Goal: Information Seeking & Learning: Compare options

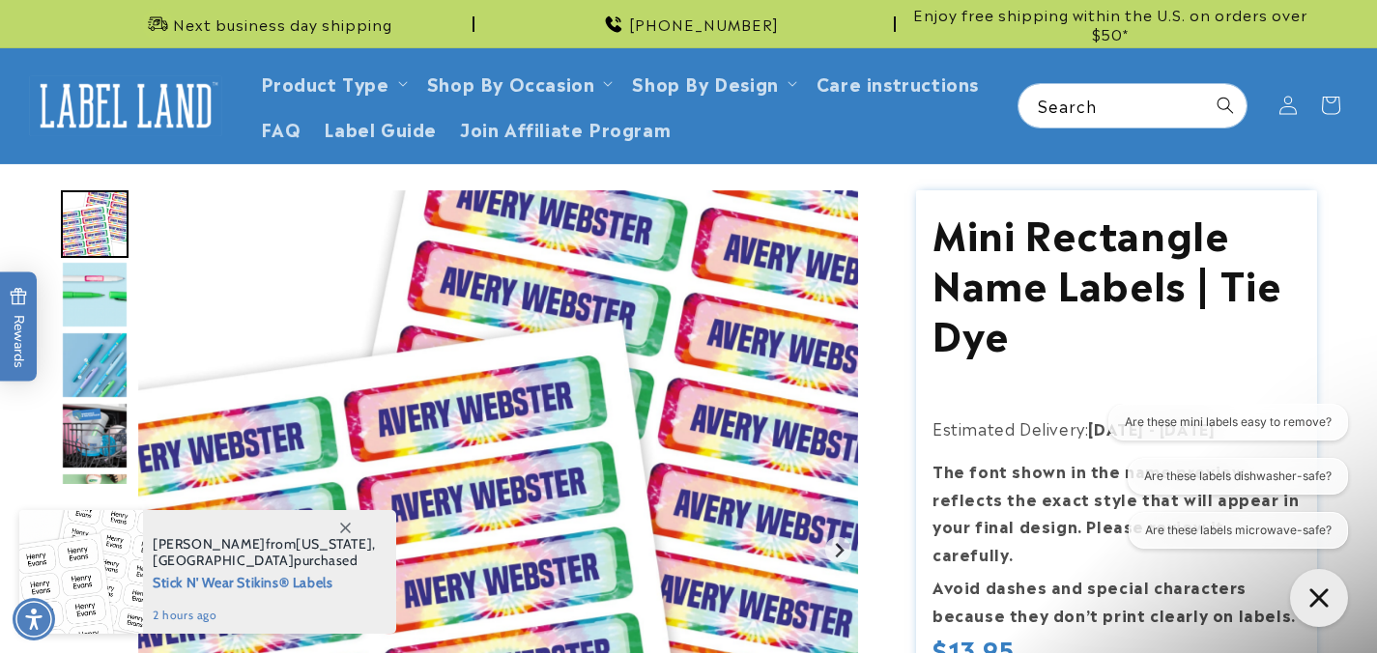
click at [346, 524] on icon at bounding box center [345, 528] width 11 height 11
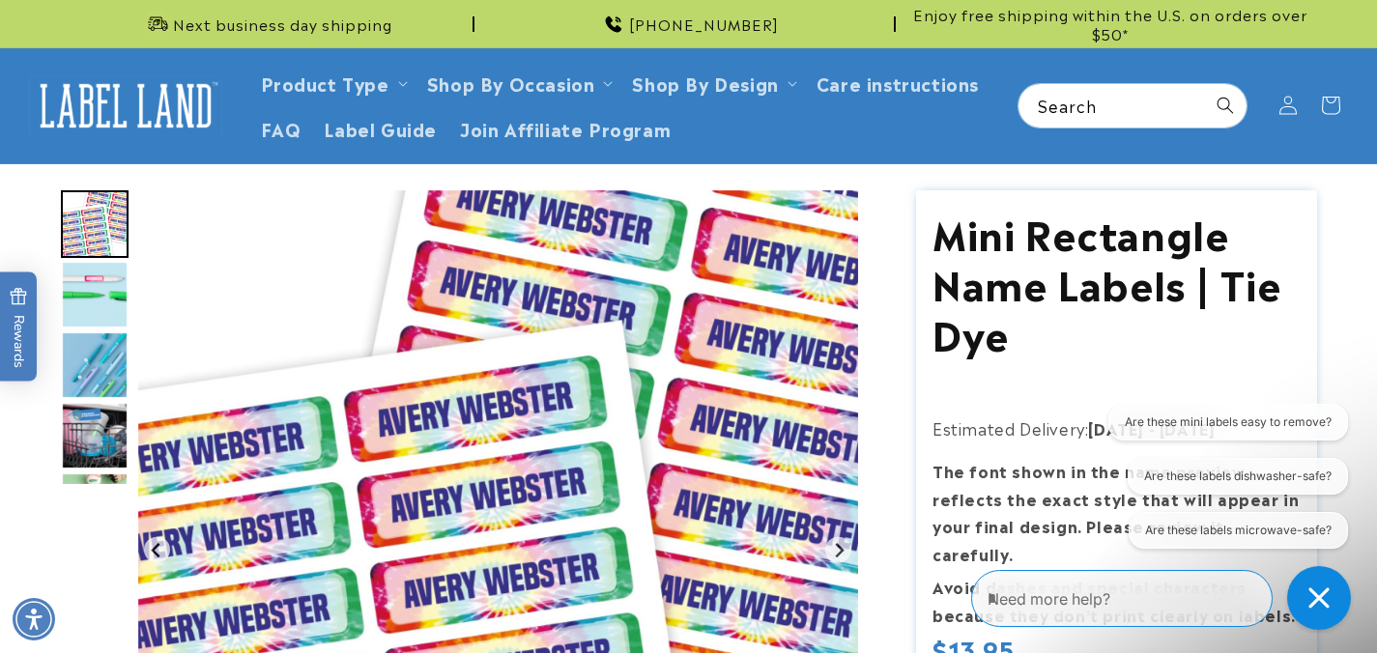
click at [1327, 595] on icon "Close conversation starters" at bounding box center [1319, 598] width 21 height 21
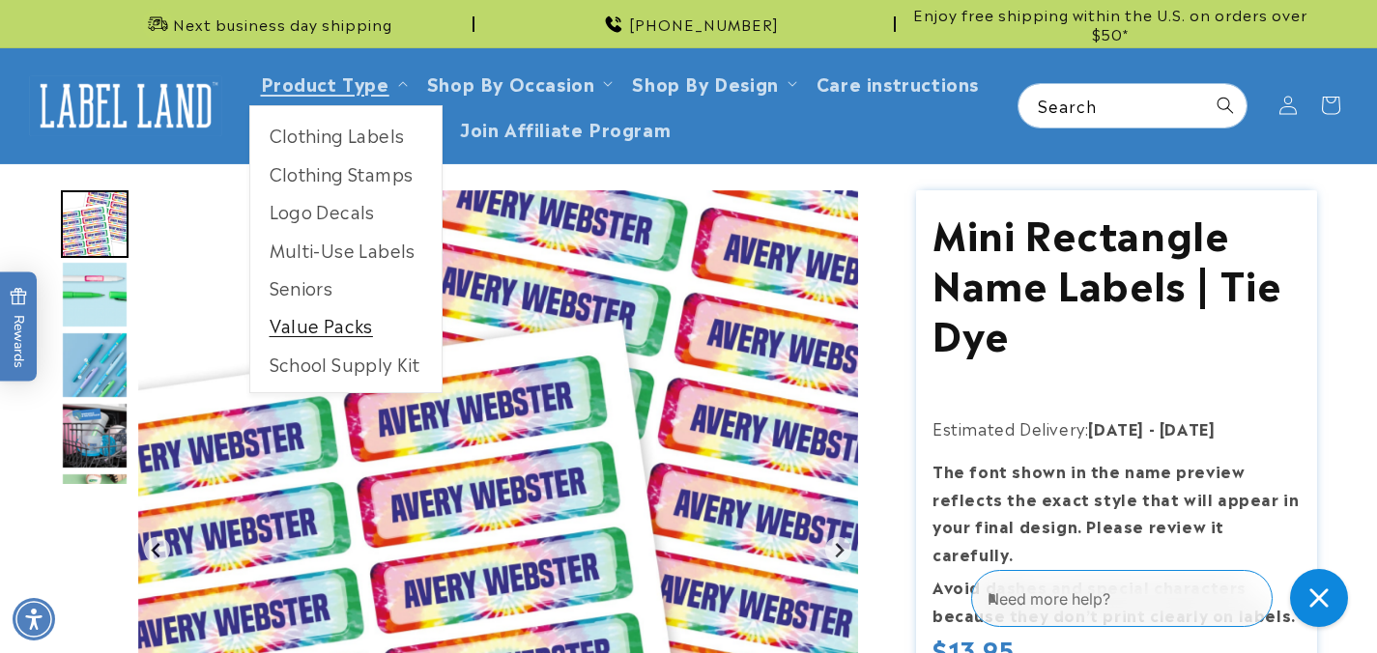
click at [319, 331] on link "Value Packs" at bounding box center [345, 325] width 191 height 38
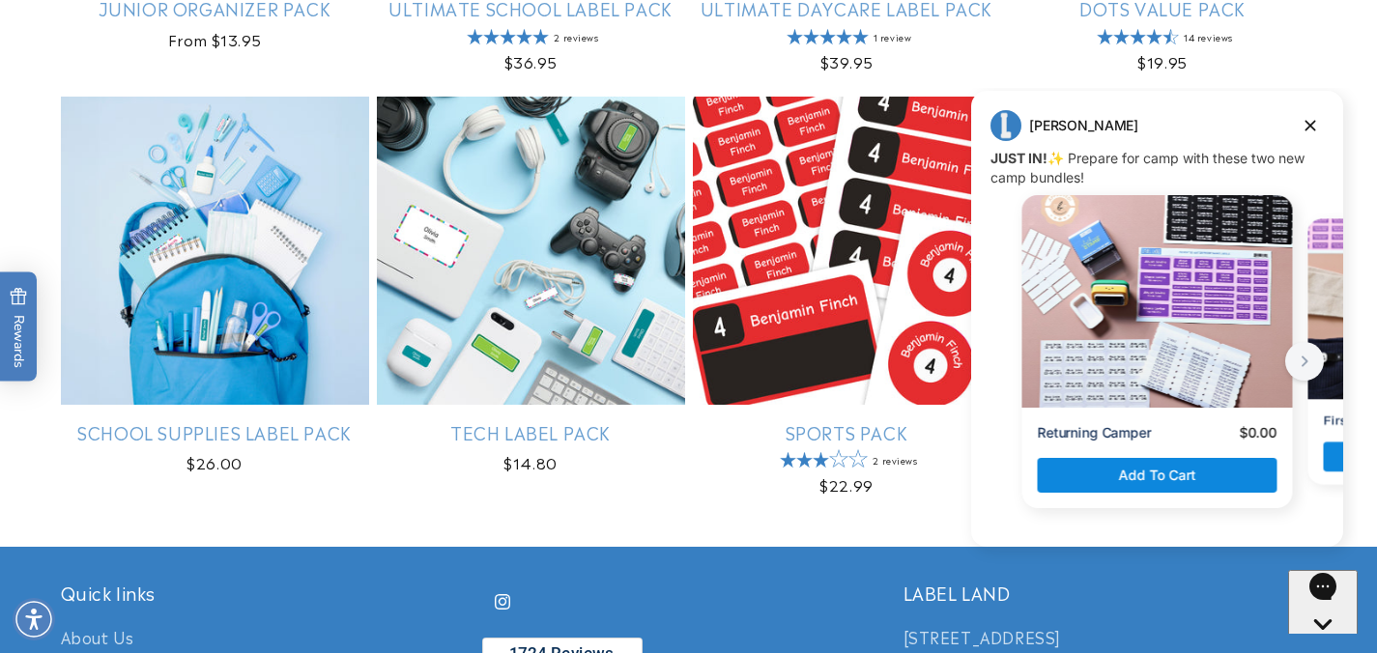
scroll to position [1103, 0]
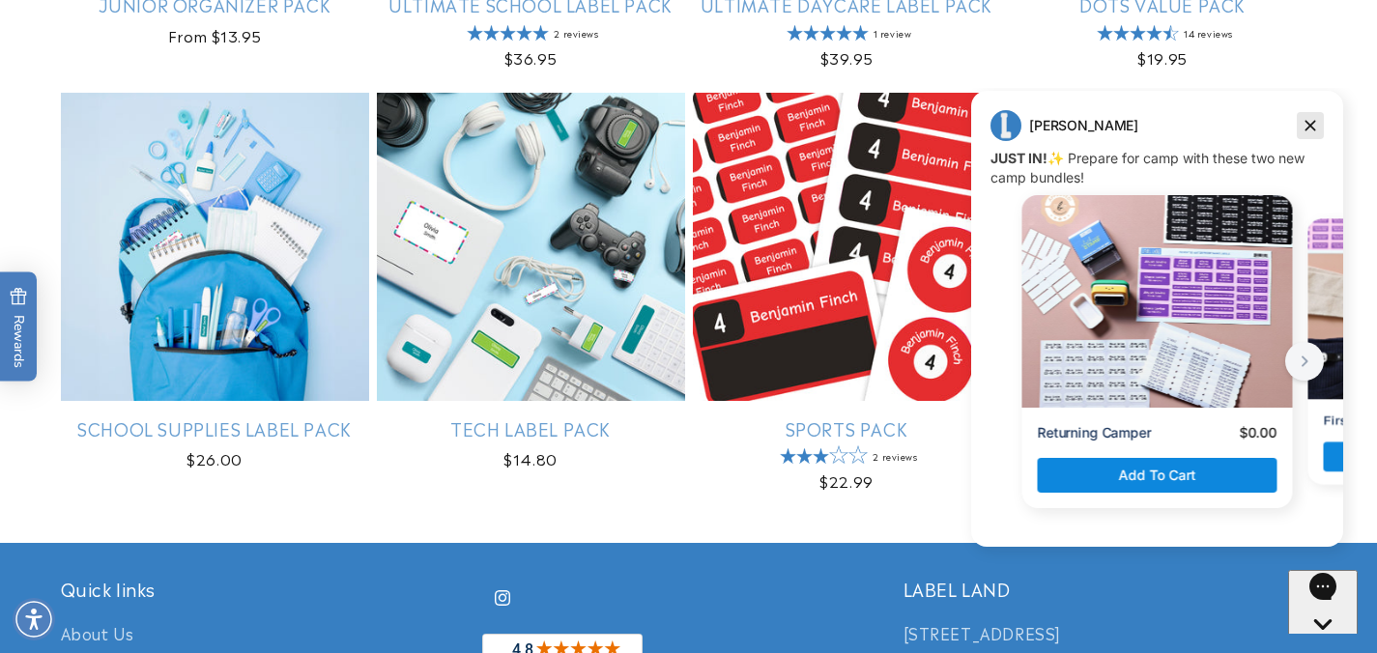
drag, startPoint x: 1310, startPoint y: 129, endPoint x: 2264, endPoint y: 217, distance: 959.0
click at [1310, 129] on icon "Dismiss campaign" at bounding box center [1310, 125] width 19 height 23
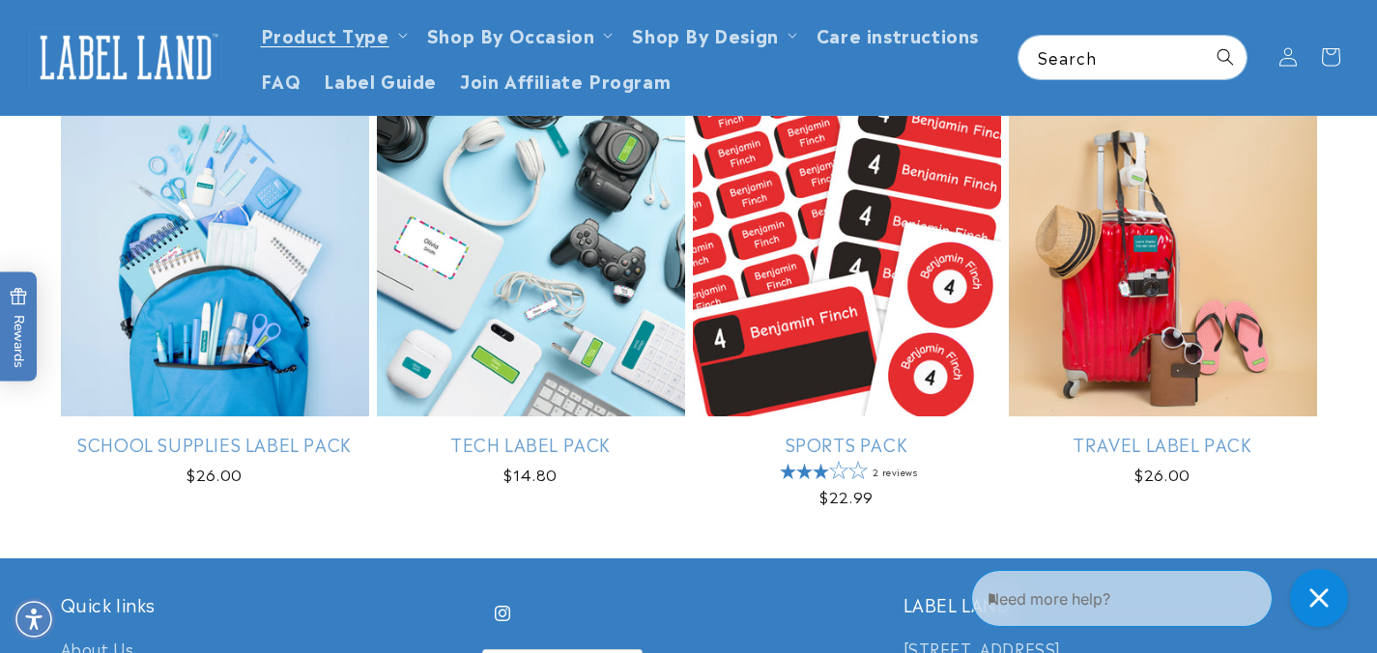
scroll to position [1019, 0]
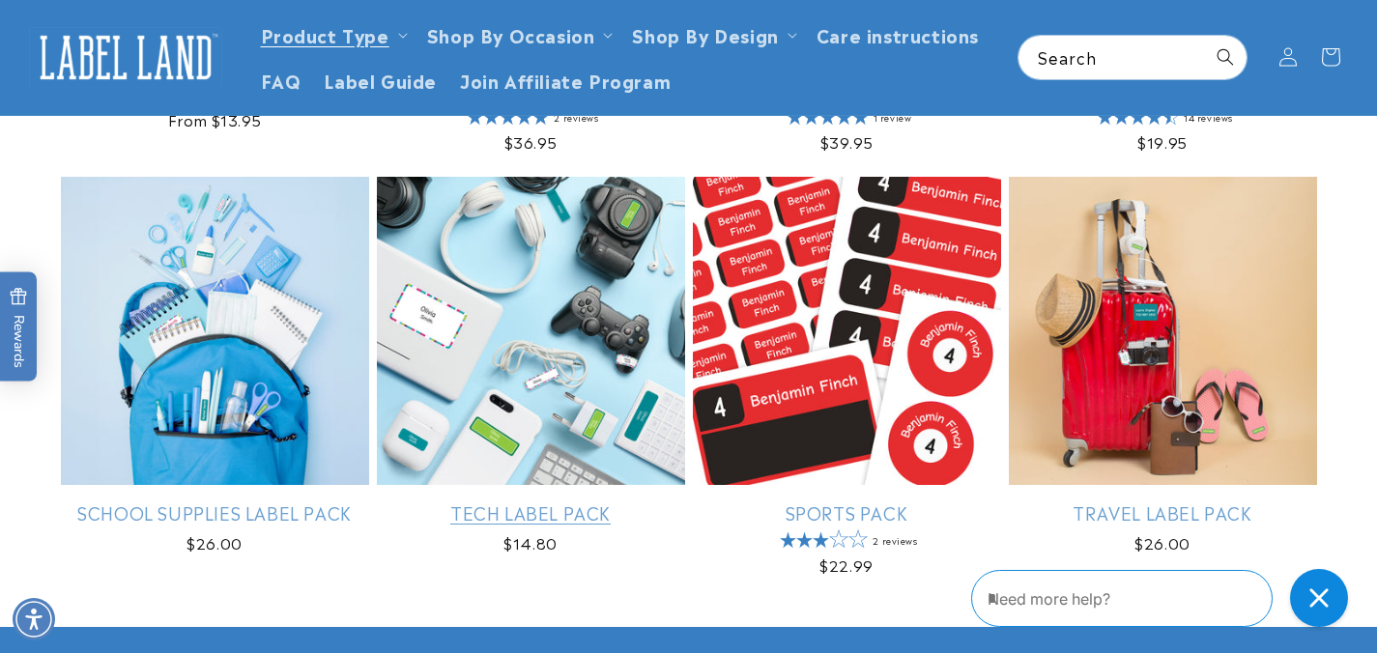
click at [589, 502] on link "Tech Label Pack" at bounding box center [531, 513] width 308 height 22
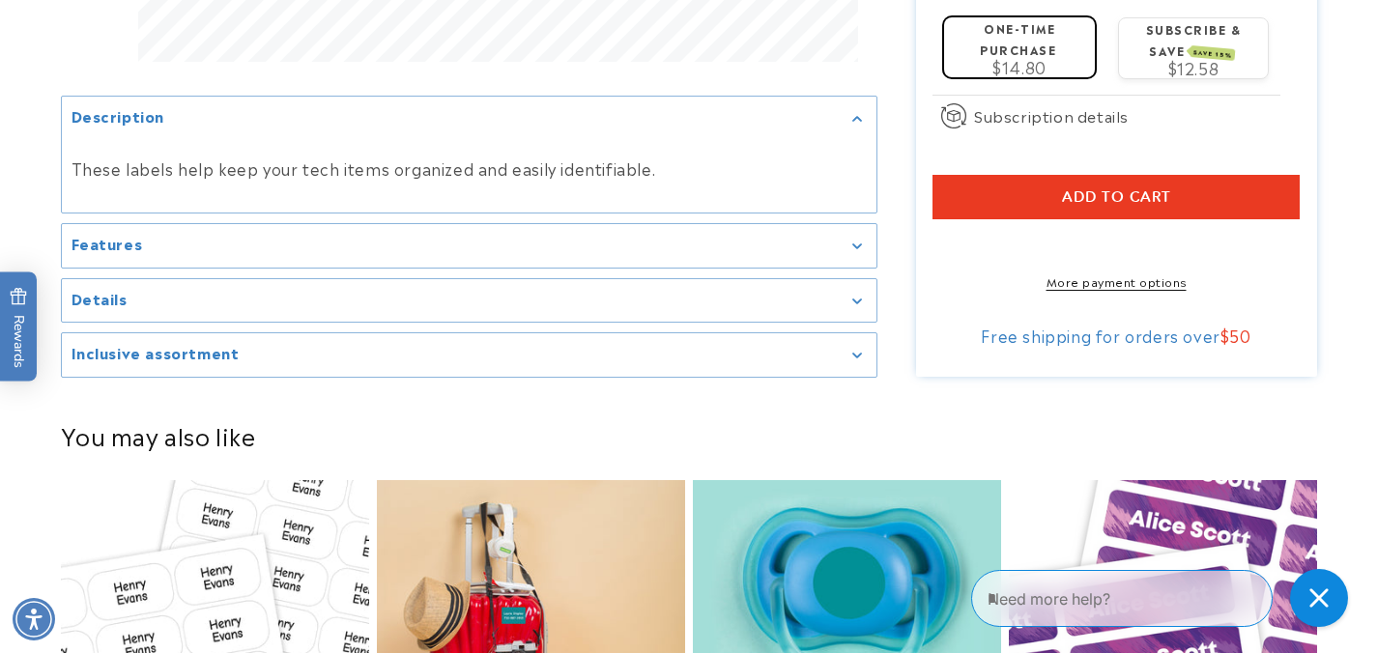
scroll to position [1087, 0]
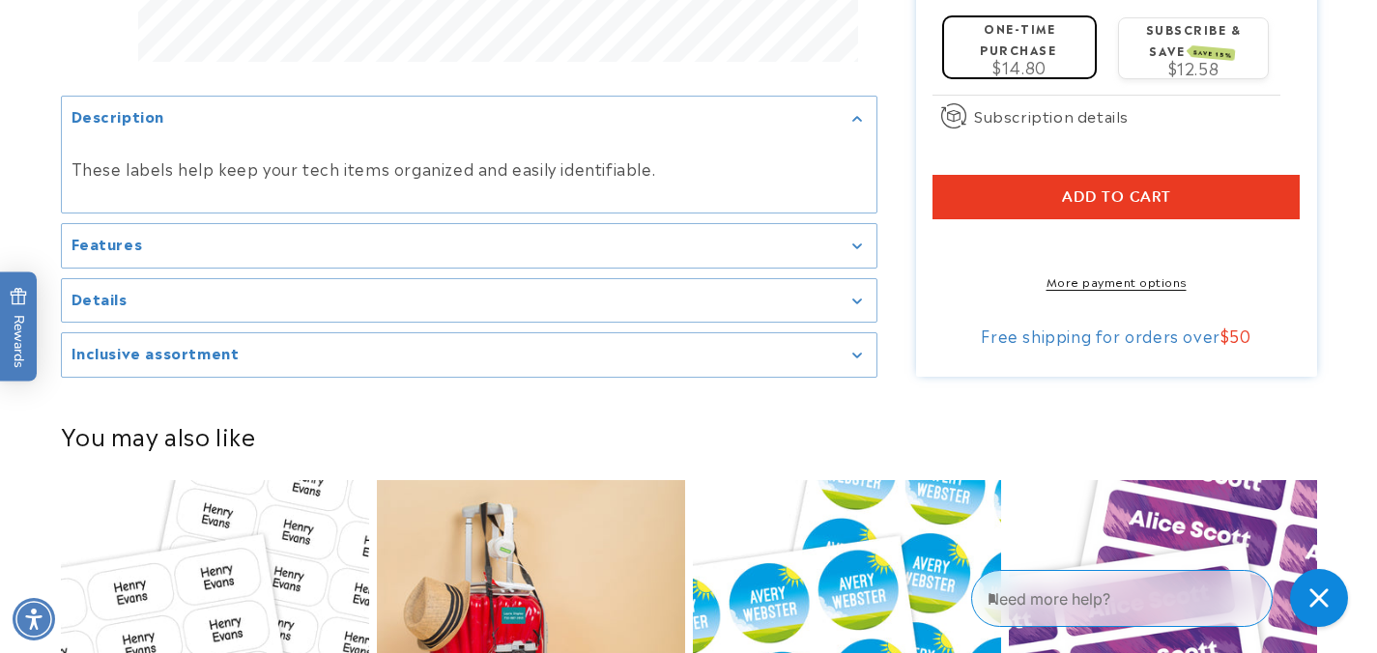
click at [725, 247] on summary "Features" at bounding box center [469, 245] width 815 height 43
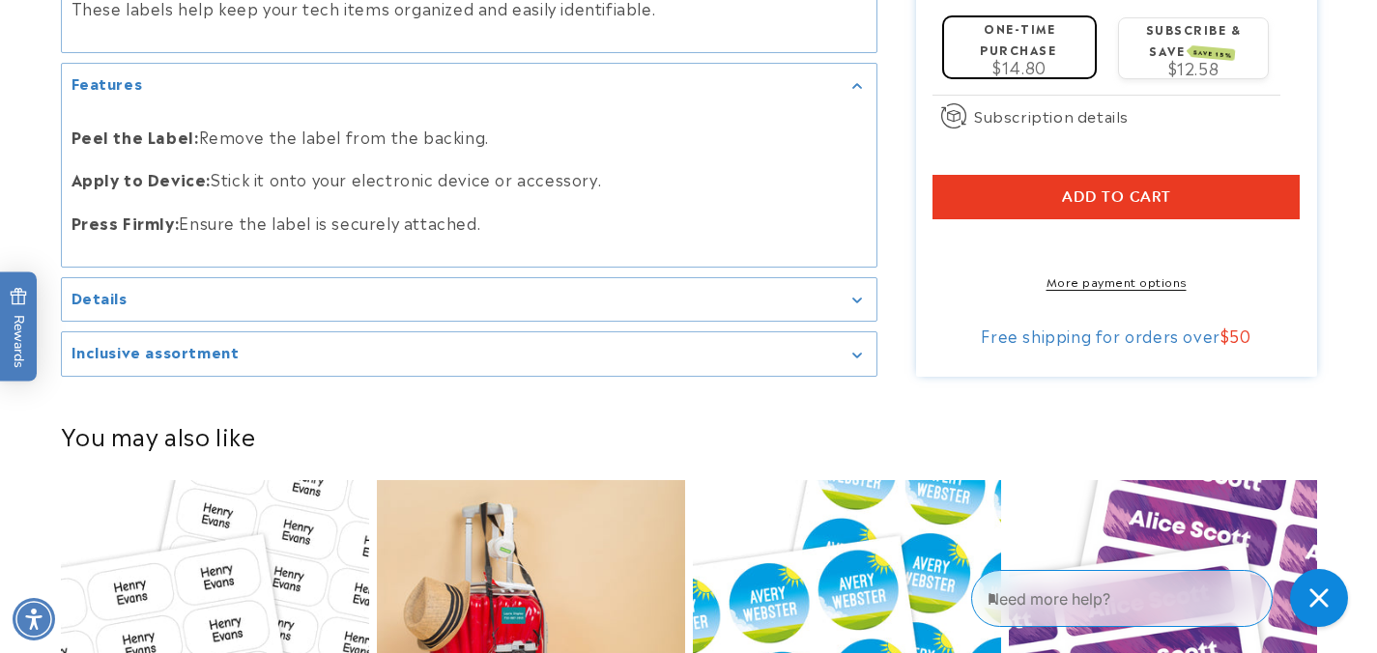
click at [710, 293] on div "Details" at bounding box center [469, 300] width 795 height 14
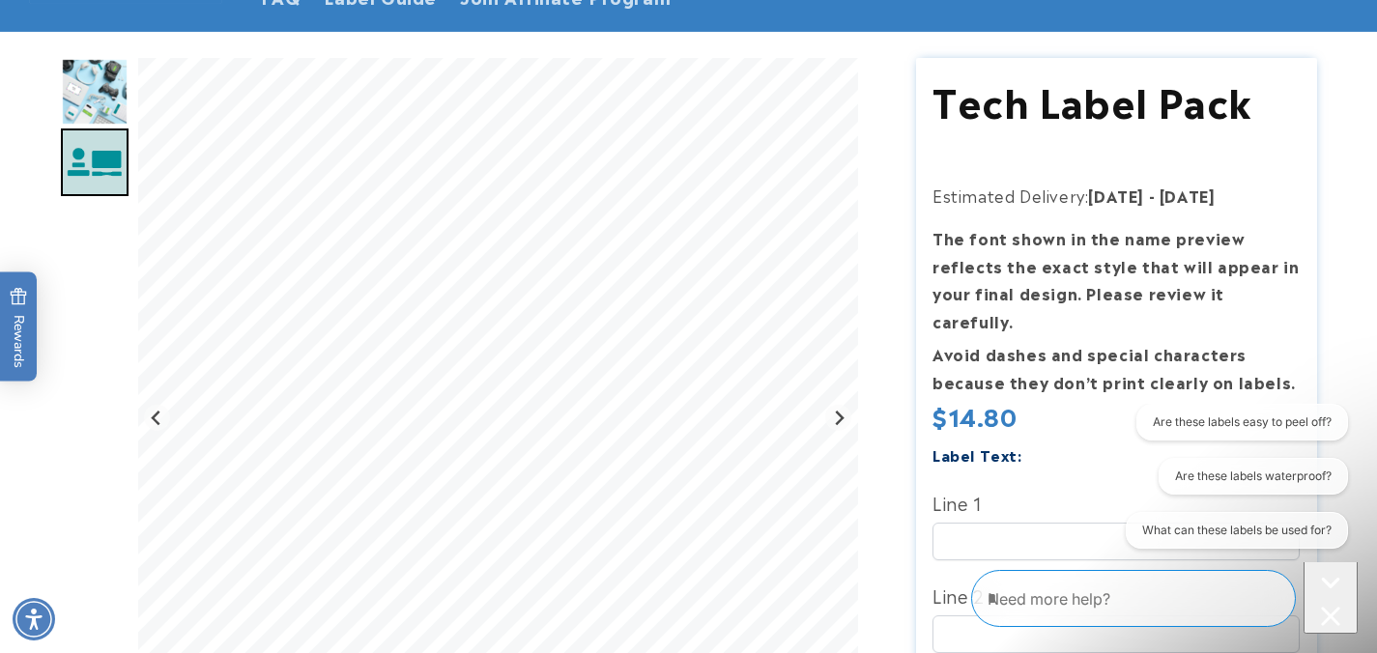
scroll to position [0, 0]
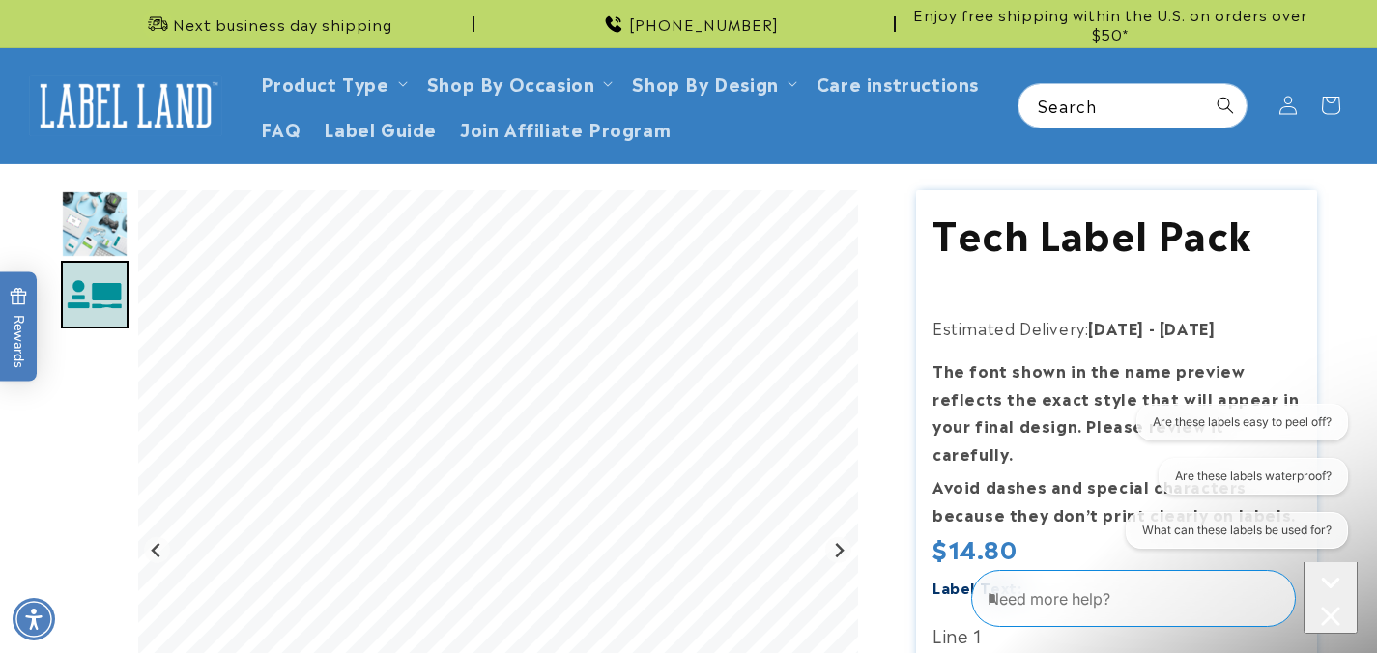
click at [116, 212] on img "Go to slide 1" at bounding box center [95, 224] width 68 height 68
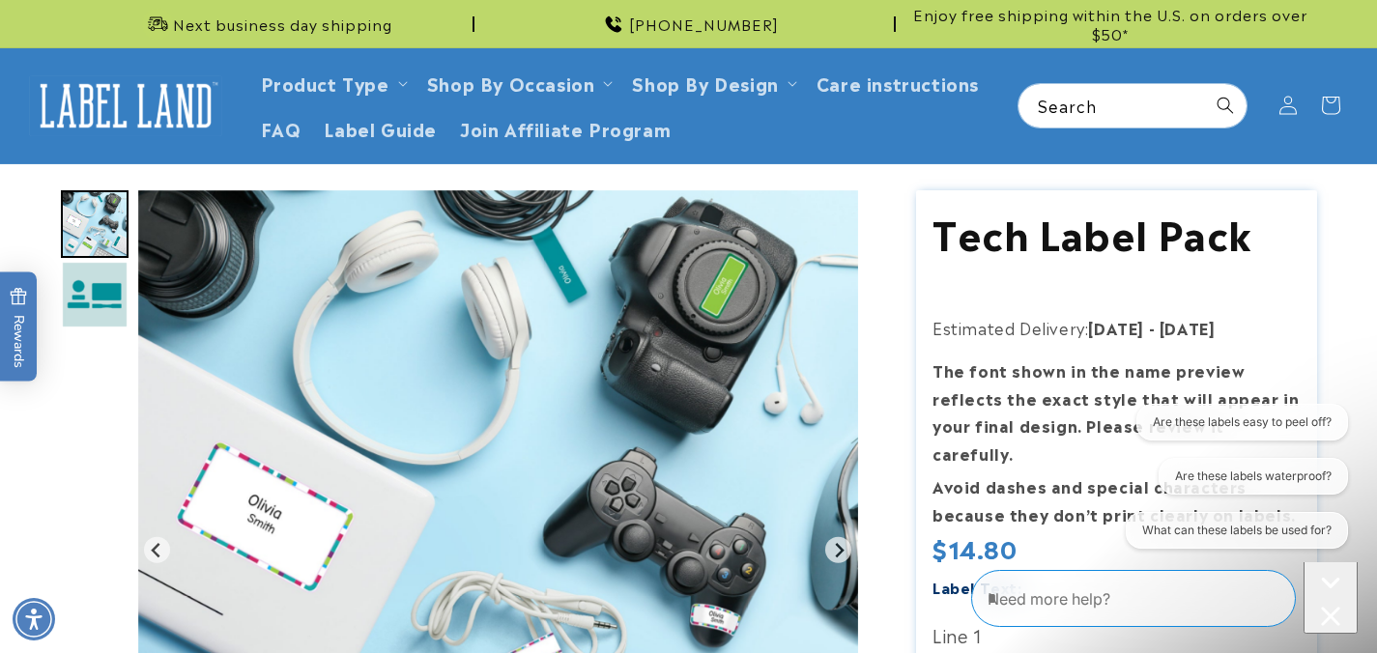
click at [1333, 607] on div "Close conversation starters" at bounding box center [1330, 619] width 39 height 24
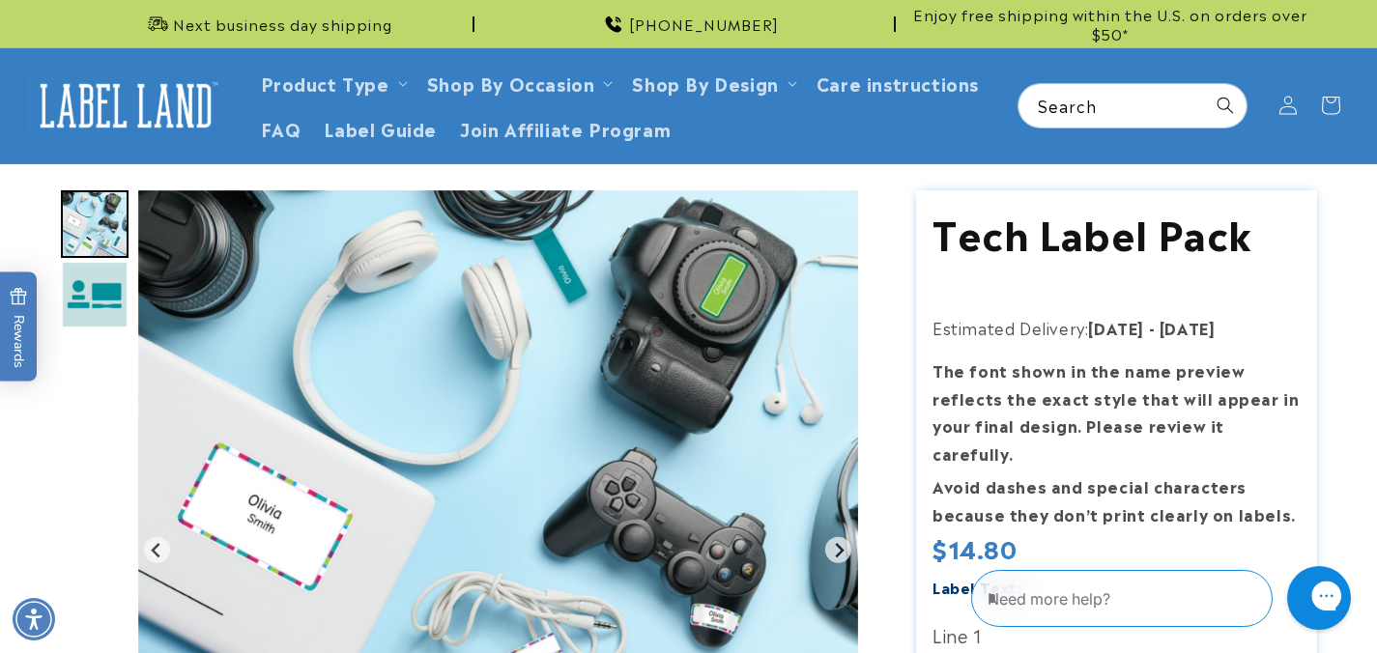
click at [1376, 597] on icon "Close gorgias live chat" at bounding box center [1395, 596] width 20 height 20
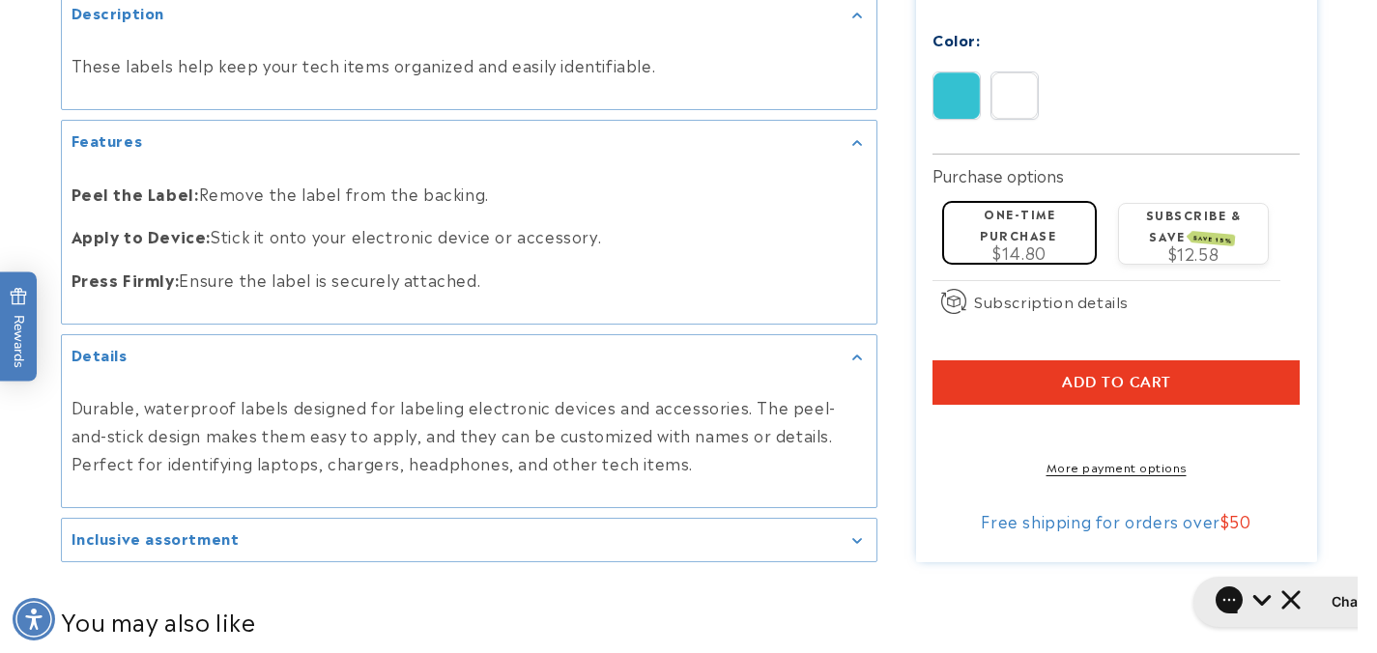
scroll to position [1041, 0]
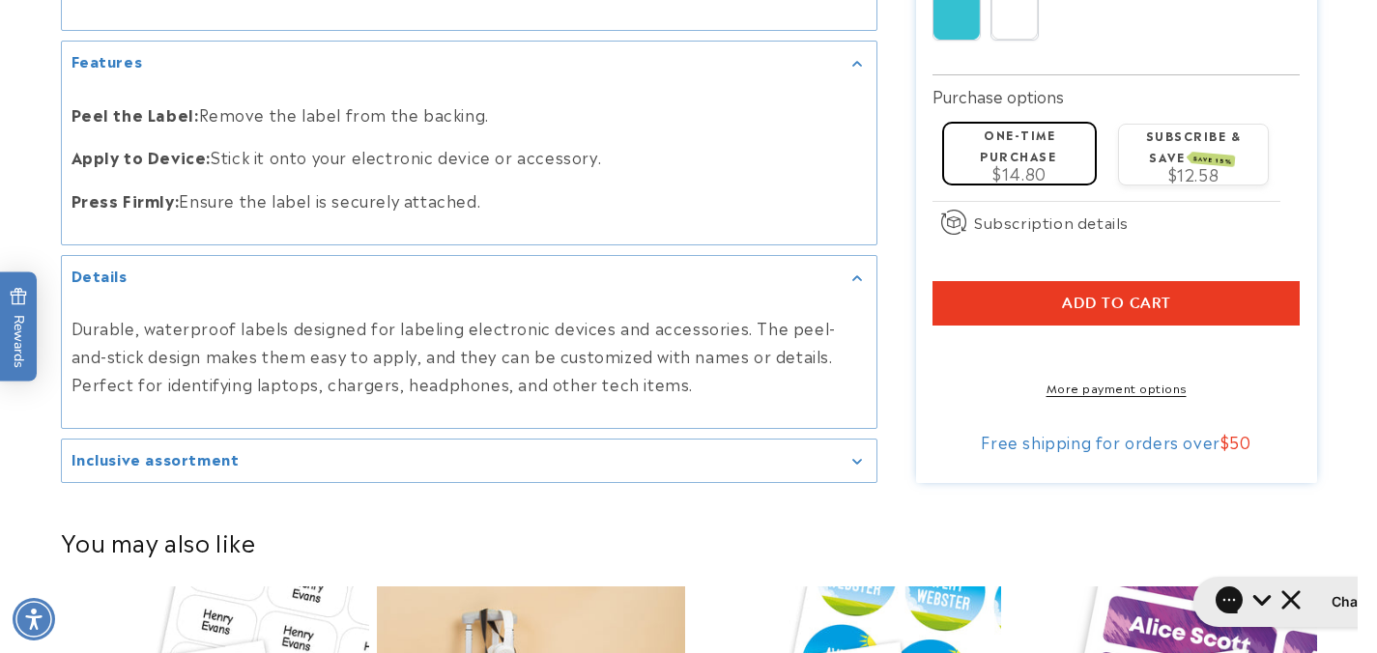
click at [343, 464] on div "Inclusive assortment" at bounding box center [469, 461] width 795 height 14
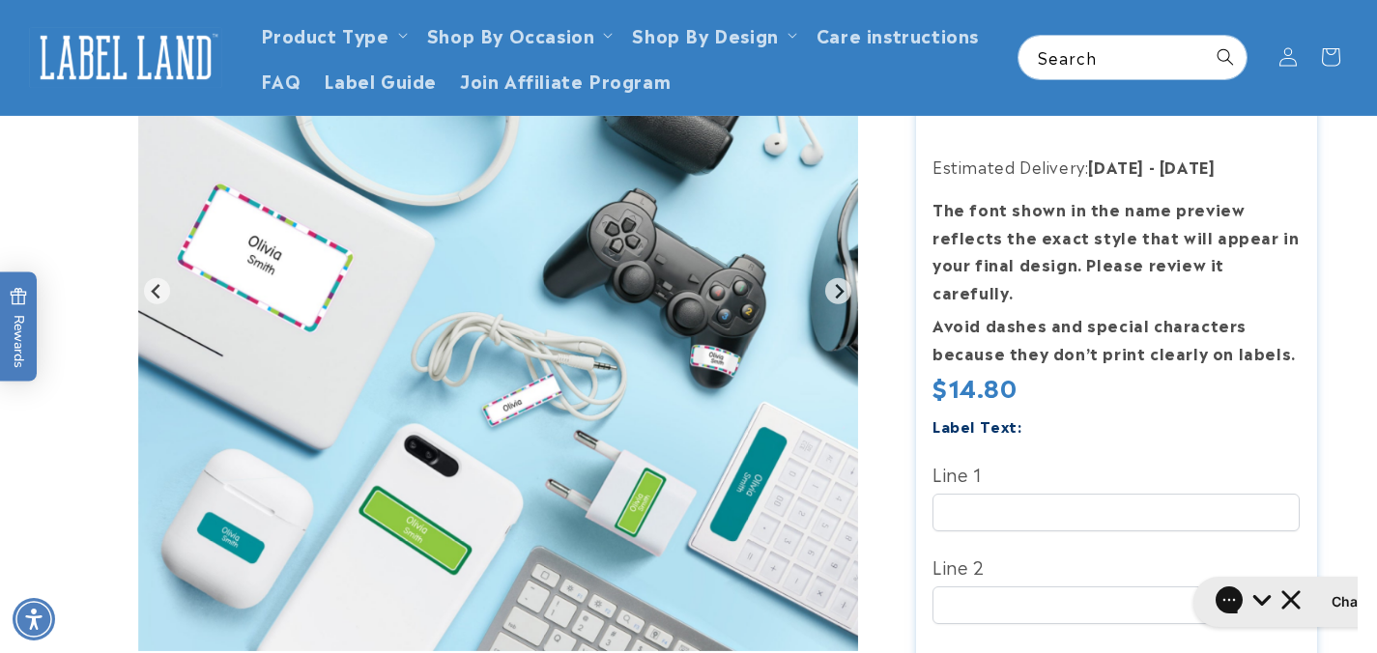
scroll to position [0, 0]
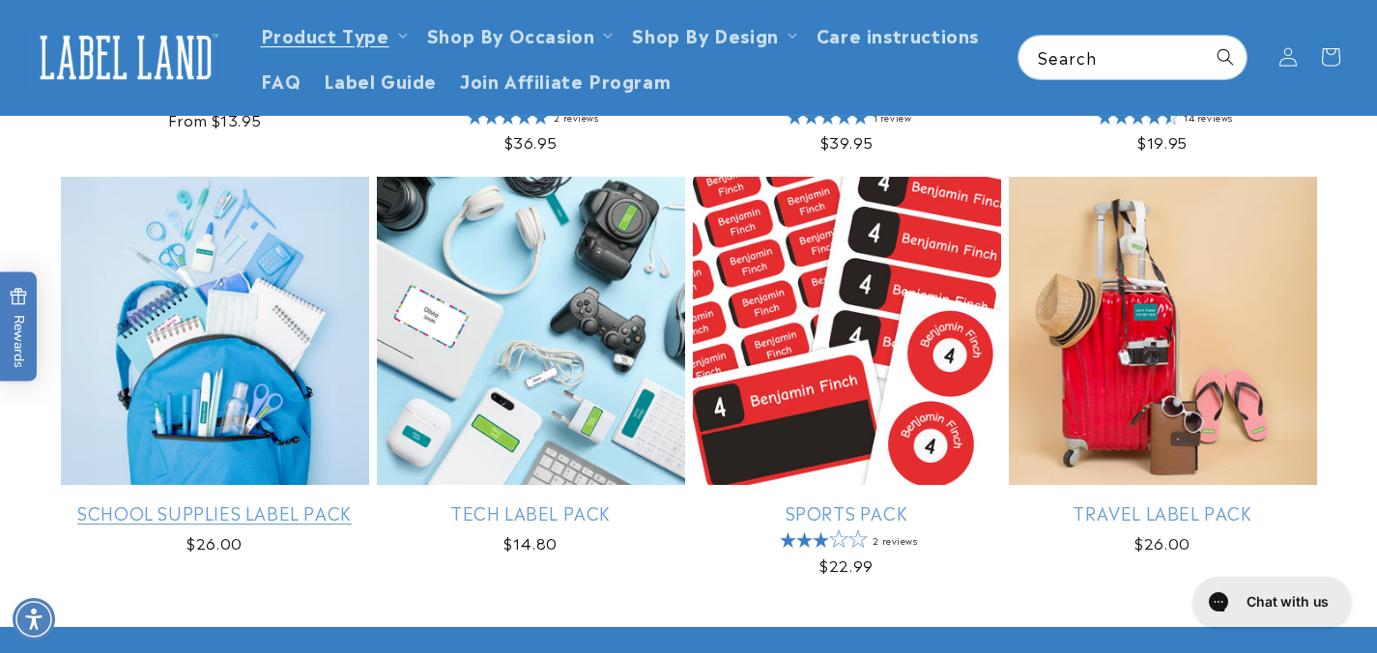
click at [261, 502] on link "School Supplies Label Pack" at bounding box center [215, 513] width 308 height 22
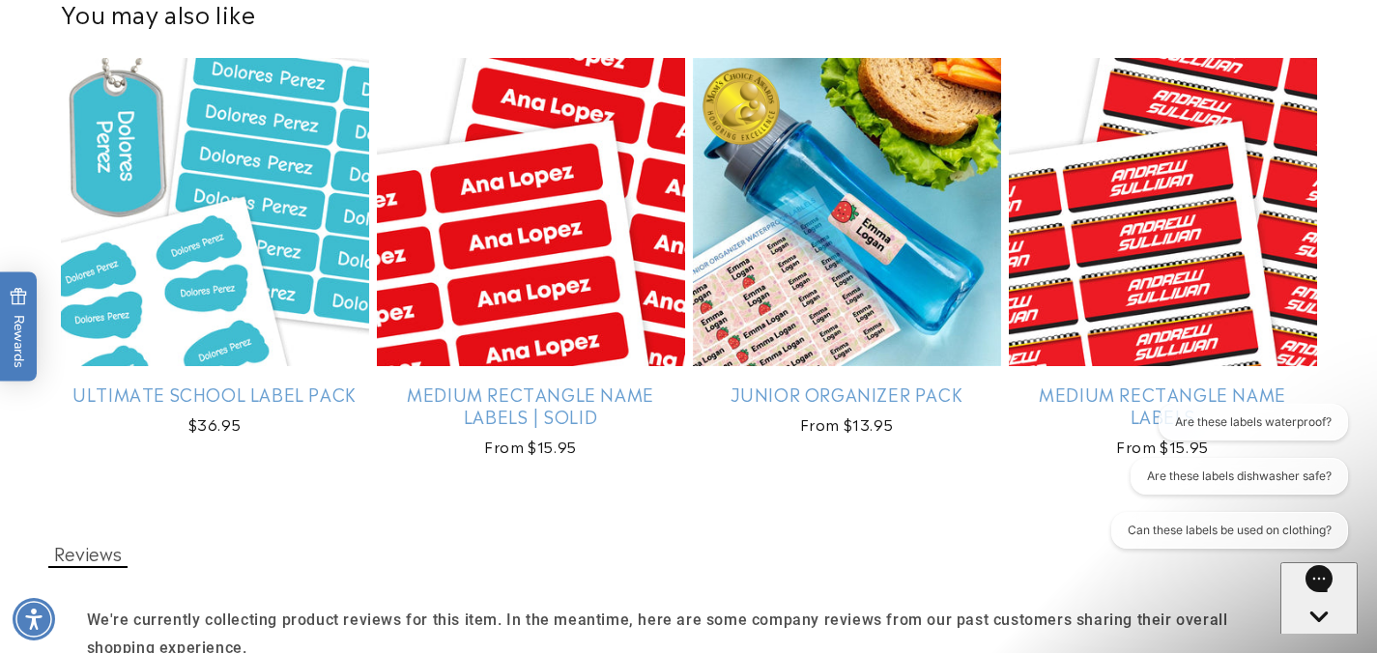
click at [1301, 600] on icon "Open gorgias live chat" at bounding box center [1319, 616] width 39 height 39
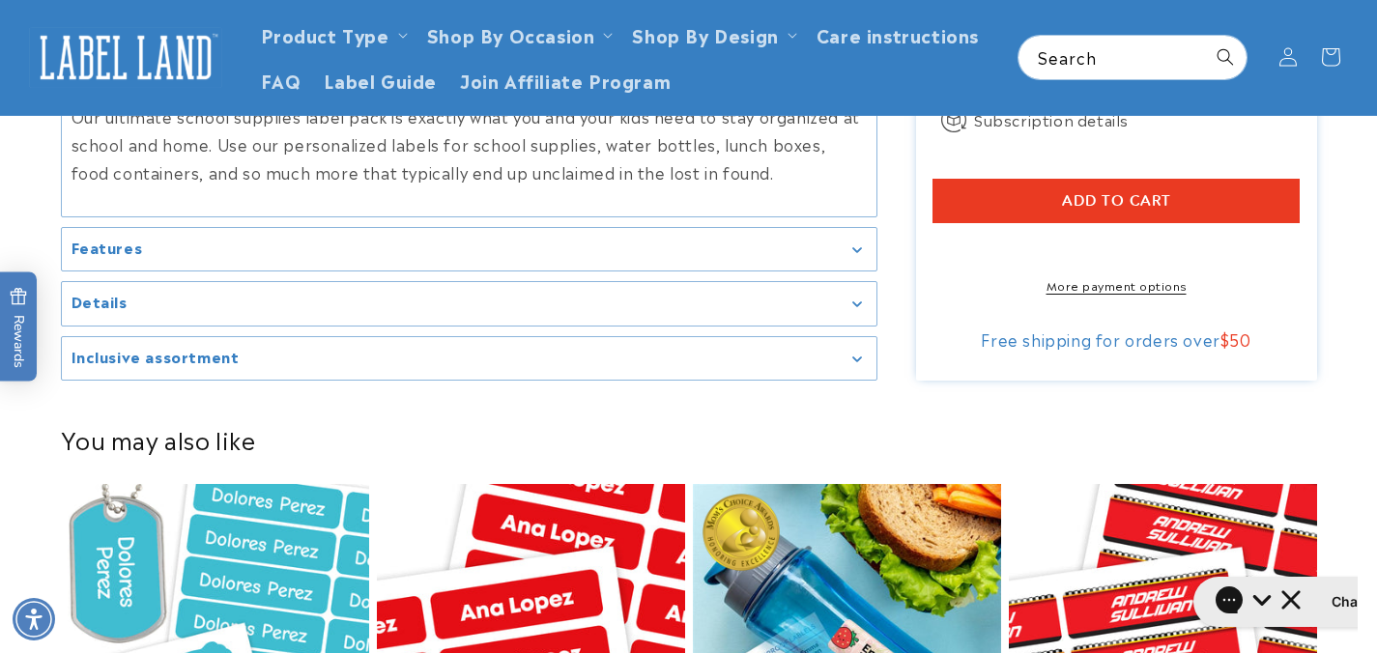
scroll to position [1133, 0]
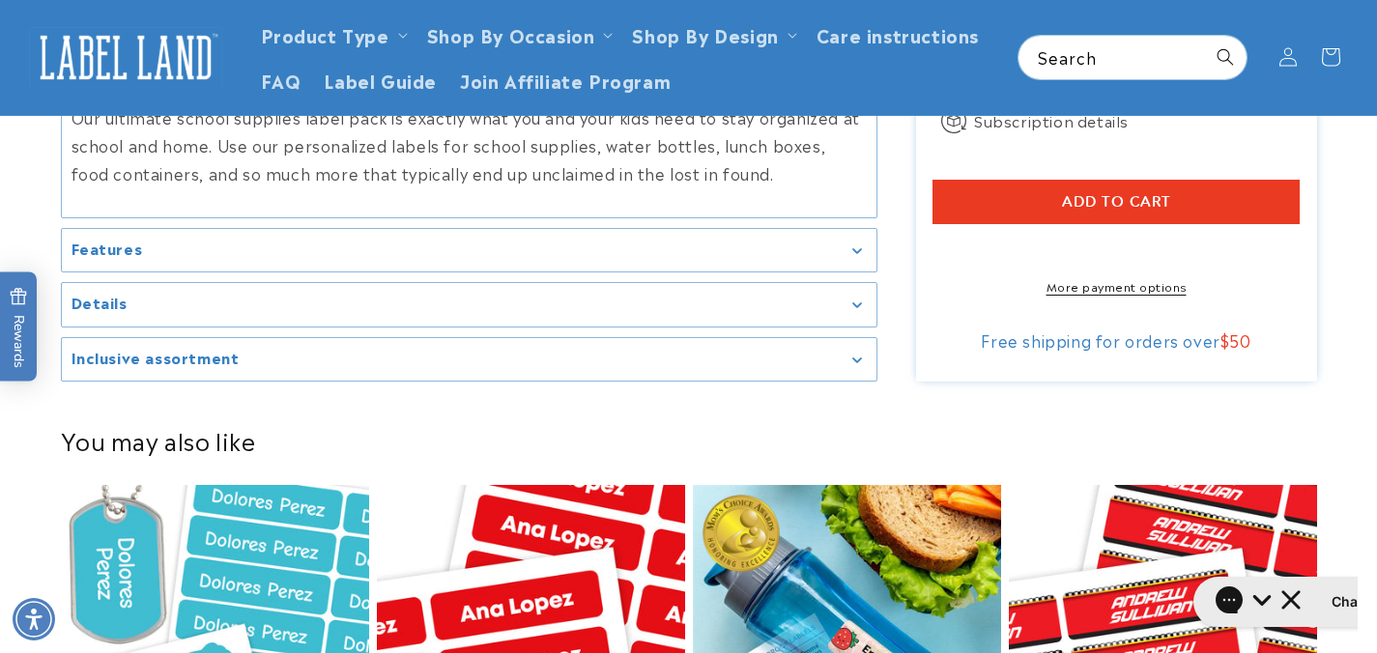
click at [795, 364] on summary "Inclusive assortment" at bounding box center [469, 359] width 815 height 43
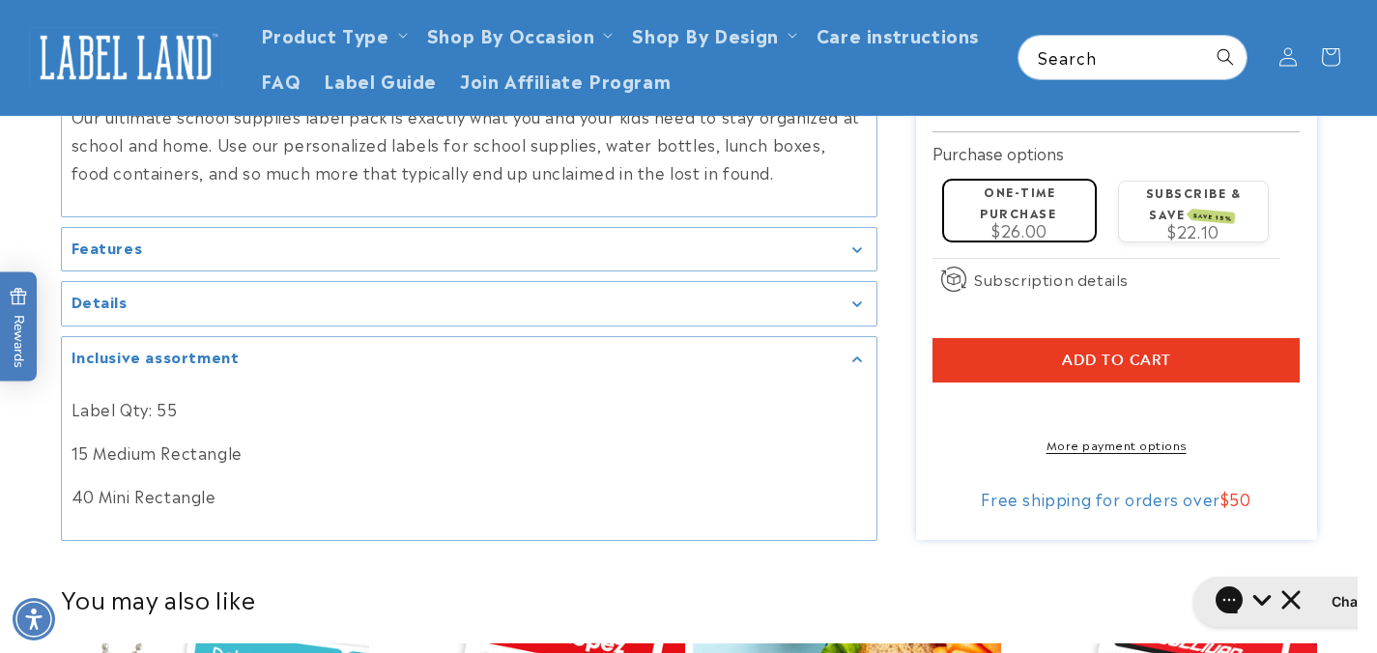
scroll to position [776, 0]
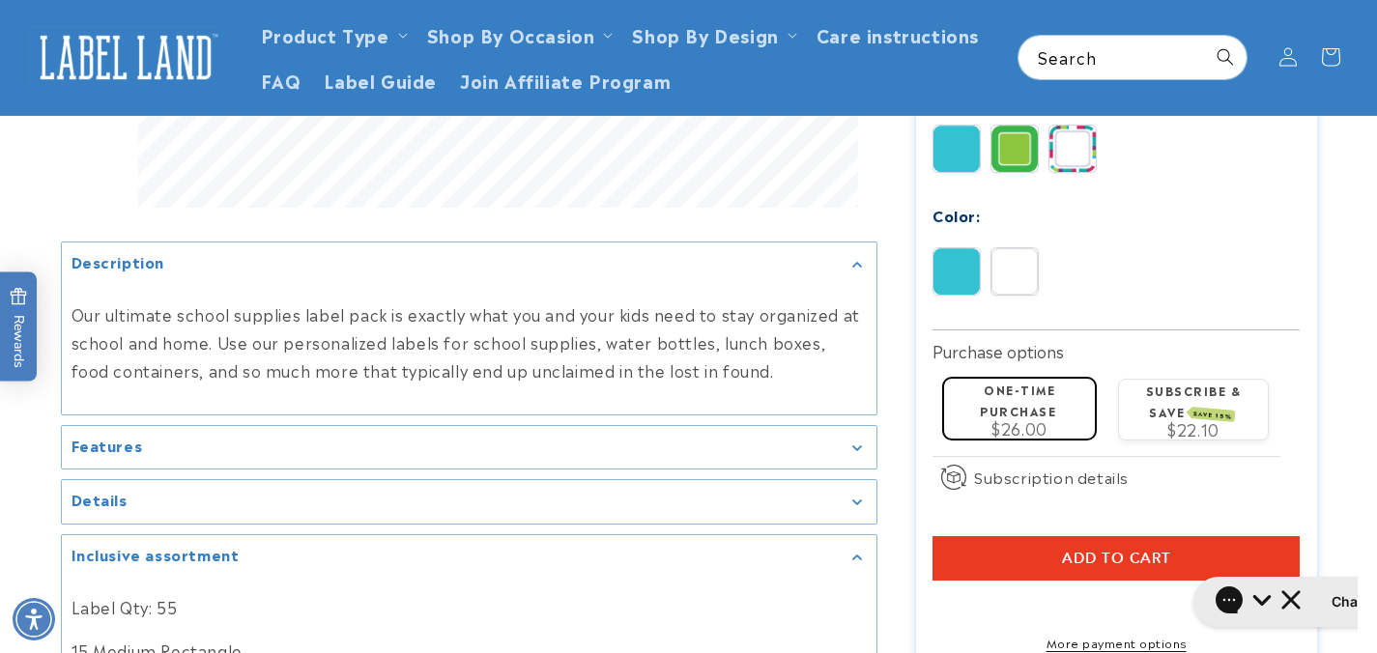
click at [495, 442] on div "Features" at bounding box center [469, 448] width 795 height 14
